Goal: Find specific page/section: Find specific page/section

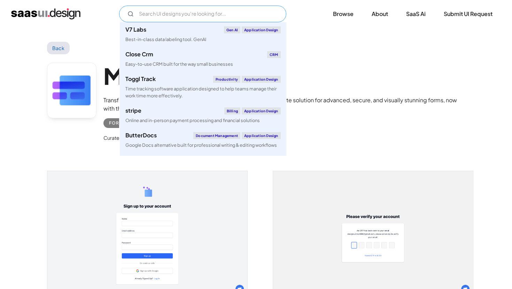
click at [203, 16] on input "Email Form" at bounding box center [202, 14] width 167 height 17
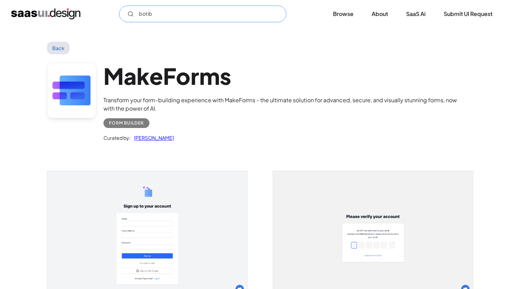
type input "b"
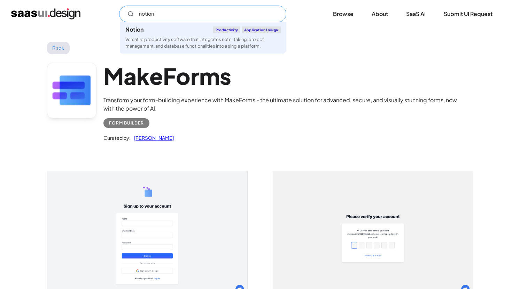
type input "notion"
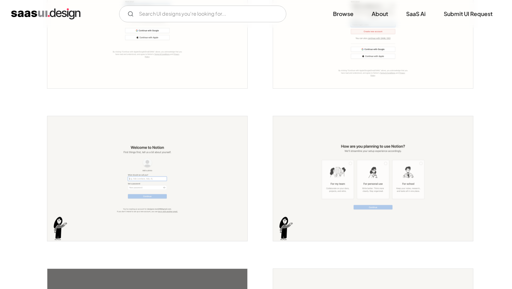
scroll to position [201, 0]
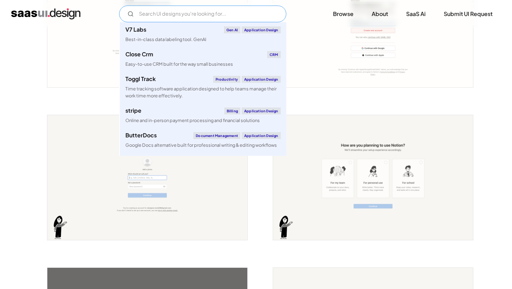
click at [203, 12] on input "Email Form" at bounding box center [202, 14] width 167 height 17
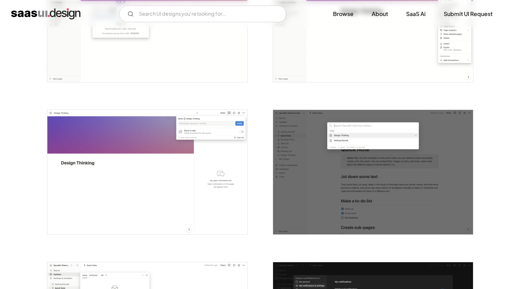
scroll to position [1142, 0]
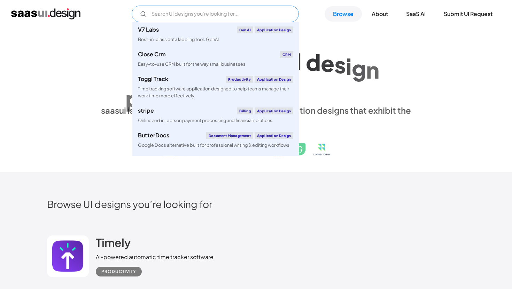
click at [217, 12] on input "Email Form" at bounding box center [215, 14] width 167 height 17
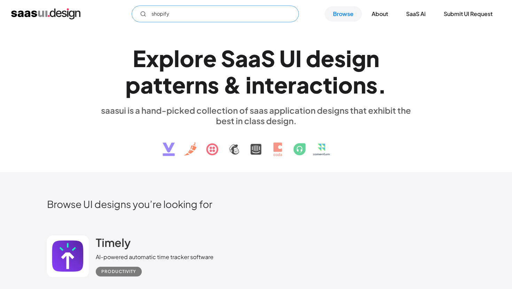
click at [190, 11] on input "shopify" at bounding box center [215, 14] width 167 height 17
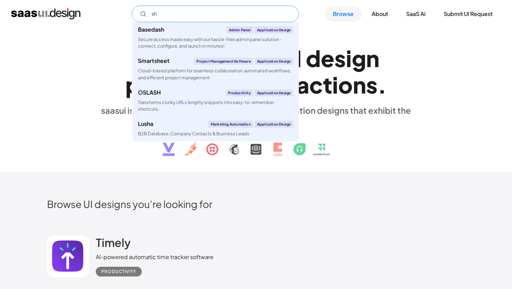
type input "s"
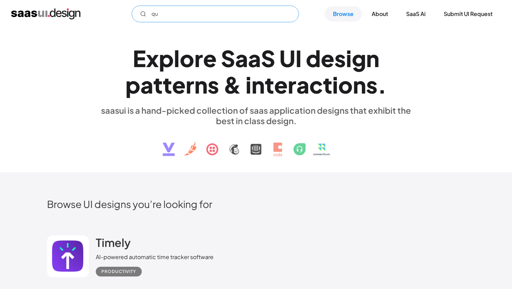
type input "q"
click at [210, 10] on input "canva" at bounding box center [215, 14] width 167 height 17
type input "hubspo"
